Goal: Task Accomplishment & Management: Manage account settings

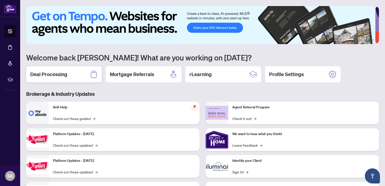
click at [68, 75] on div "Deal Processing" at bounding box center [64, 74] width 76 height 16
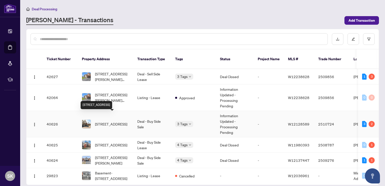
click at [108, 121] on span "[STREET_ADDRESS]" at bounding box center [111, 124] width 32 height 6
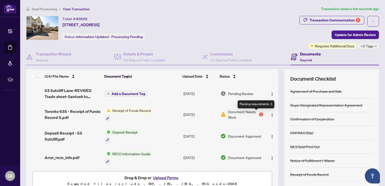
click at [259, 112] on div "1" at bounding box center [261, 114] width 4 height 4
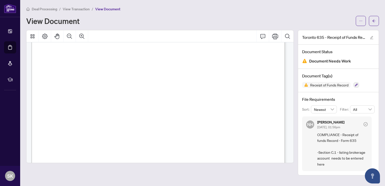
scroll to position [355, 0]
click at [328, 133] on span "COMPLIANCE - Receipt of funds Record - Form 635 -Section C.1 - listing brokerag…" at bounding box center [342, 149] width 50 height 35
click at [71, 8] on span "View Transaction" at bounding box center [76, 9] width 27 height 5
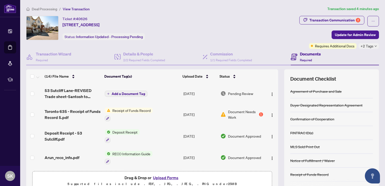
click at [166, 175] on button "Upload Forms" at bounding box center [166, 178] width 28 height 7
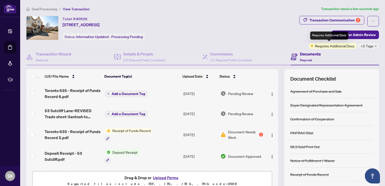
click at [336, 47] on span "Requires Additional Docs" at bounding box center [335, 46] width 40 height 6
click at [366, 36] on span "Update for Admin Review" at bounding box center [355, 35] width 41 height 8
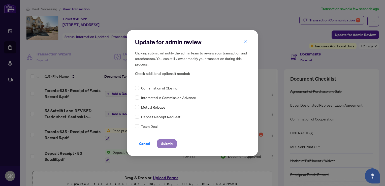
click at [166, 145] on span "Submit" at bounding box center [166, 144] width 11 height 8
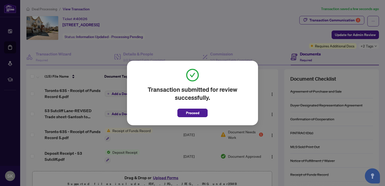
click at [96, 83] on div "Transaction submitted for review successfully. Proceed Cancel OK" at bounding box center [192, 93] width 385 height 186
click at [190, 115] on span "Proceed" at bounding box center [192, 113] width 13 height 8
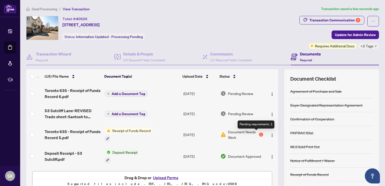
click at [259, 134] on div "1" at bounding box center [261, 135] width 4 height 4
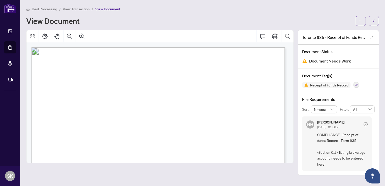
drag, startPoint x: 295, startPoint y: 54, endPoint x: 292, endPoint y: 80, distance: 26.7
click at [292, 80] on div at bounding box center [160, 103] width 272 height 146
click at [70, 7] on span "View Transaction" at bounding box center [76, 9] width 27 height 5
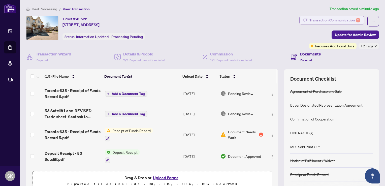
click at [338, 21] on div "Transaction Communication 2" at bounding box center [335, 20] width 51 height 8
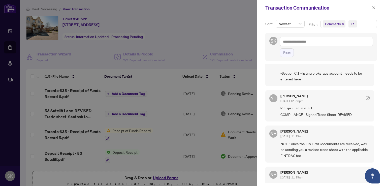
scroll to position [37, 0]
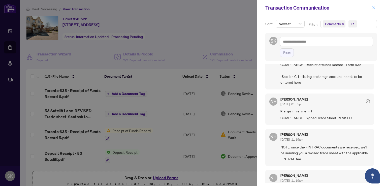
click at [374, 8] on icon "close" at bounding box center [374, 7] width 3 height 3
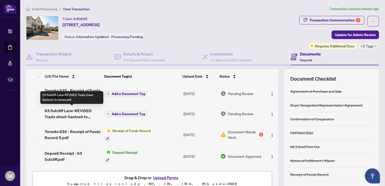
click at [70, 109] on span "53 Sutcliff Lane-REVISED Trade sheet-Santosh to review.pdf" at bounding box center [73, 114] width 56 height 12
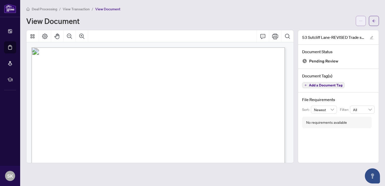
click at [362, 19] on span "button" at bounding box center [361, 21] width 4 height 8
click at [334, 31] on span "Download" at bounding box center [343, 32] width 38 height 6
click at [71, 10] on span "View Transaction" at bounding box center [76, 9] width 27 height 5
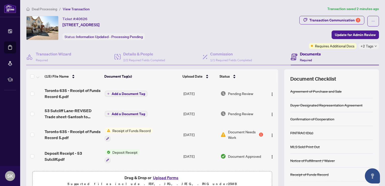
click at [166, 177] on button "Upload Forms" at bounding box center [166, 178] width 28 height 7
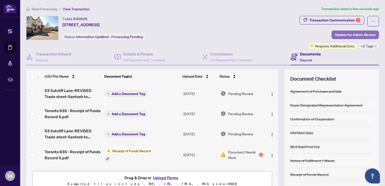
click at [354, 33] on span "Update for Admin Review" at bounding box center [355, 35] width 41 height 8
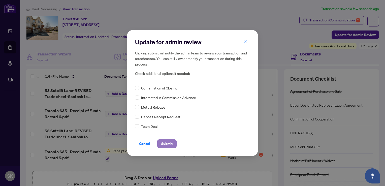
click at [168, 143] on span "Submit" at bounding box center [166, 144] width 11 height 8
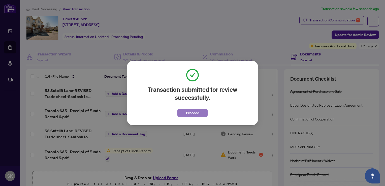
click at [202, 110] on button "Proceed" at bounding box center [193, 113] width 30 height 9
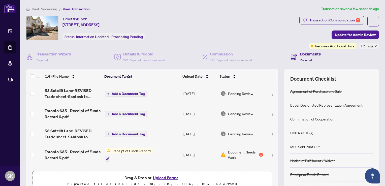
click at [76, 7] on span "View Transaction" at bounding box center [76, 9] width 27 height 5
